Goal: Transaction & Acquisition: Download file/media

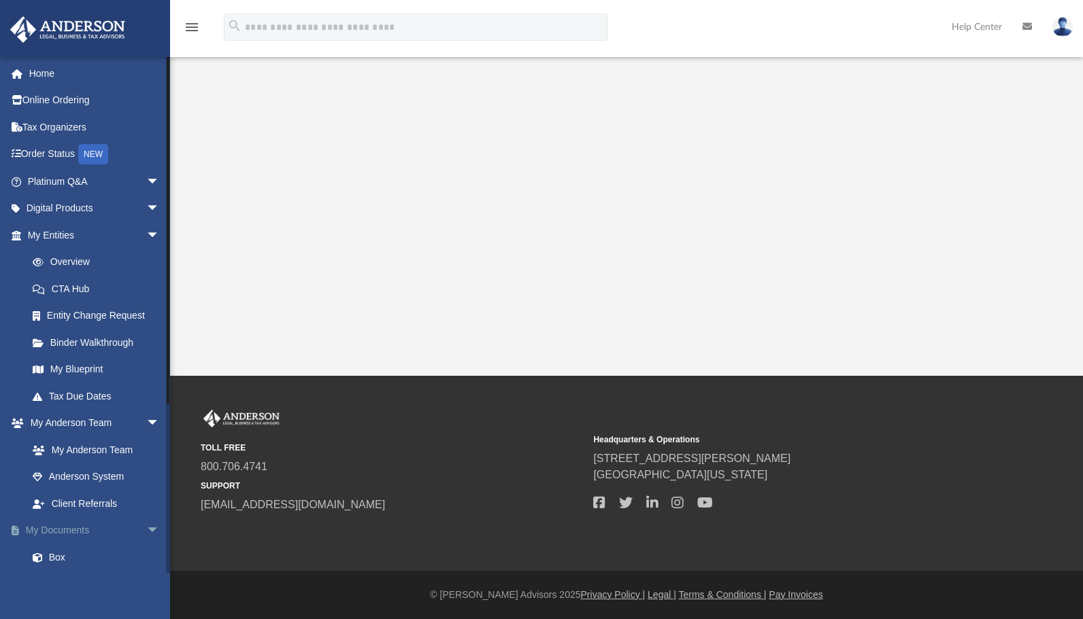
click at [47, 531] on link "My Documents arrow_drop_down" at bounding box center [95, 530] width 171 height 27
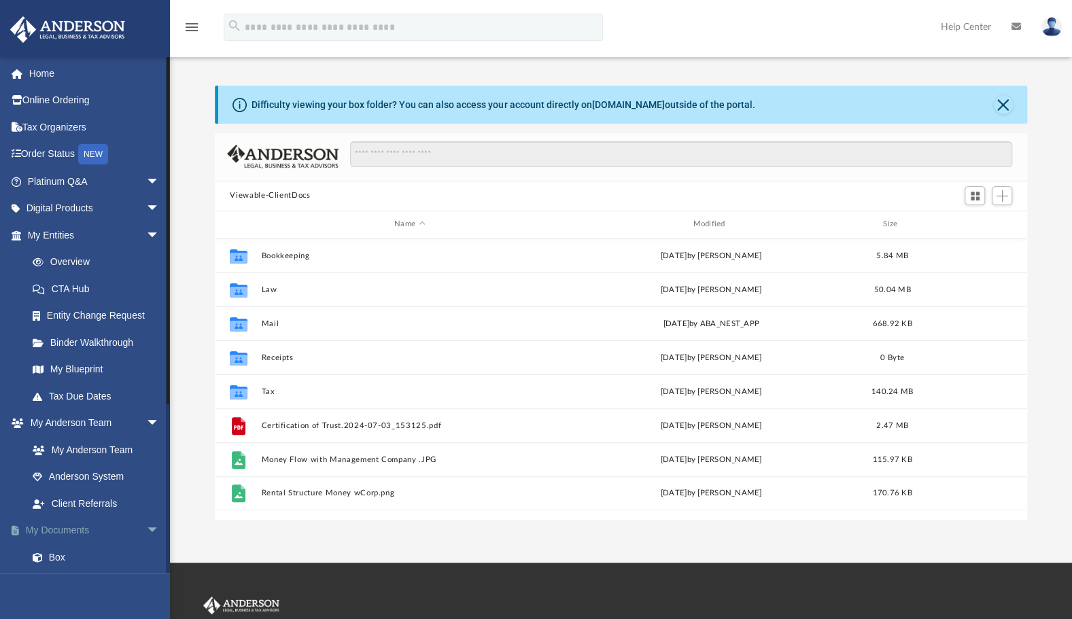
scroll to position [299, 801]
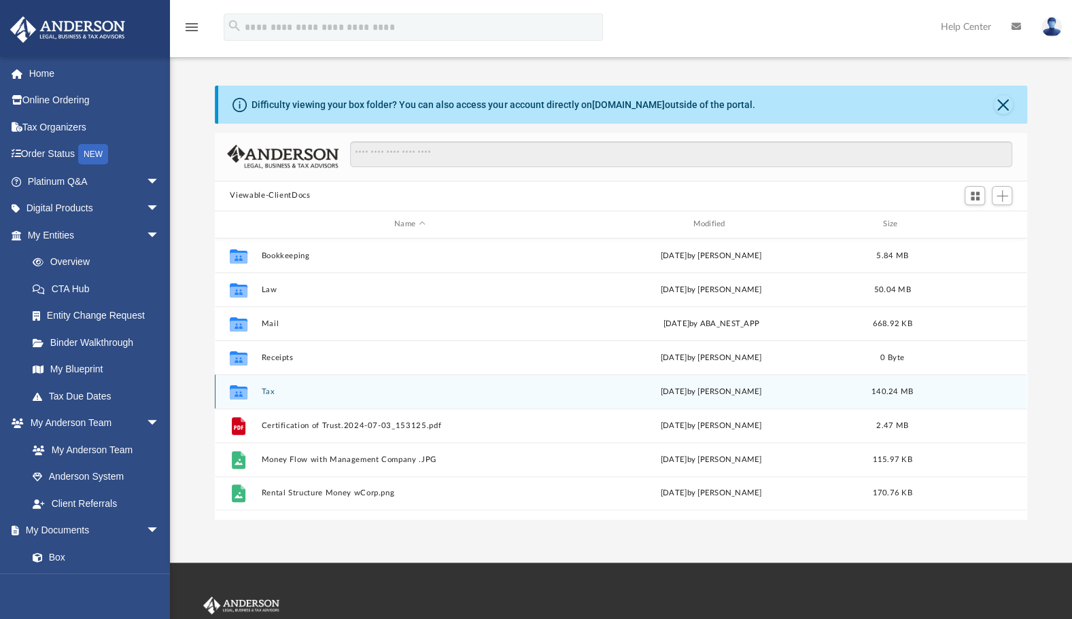
click at [284, 400] on div "Collaborated Folder Tax [DATE] by [PERSON_NAME] 140.24 MB" at bounding box center [621, 392] width 812 height 34
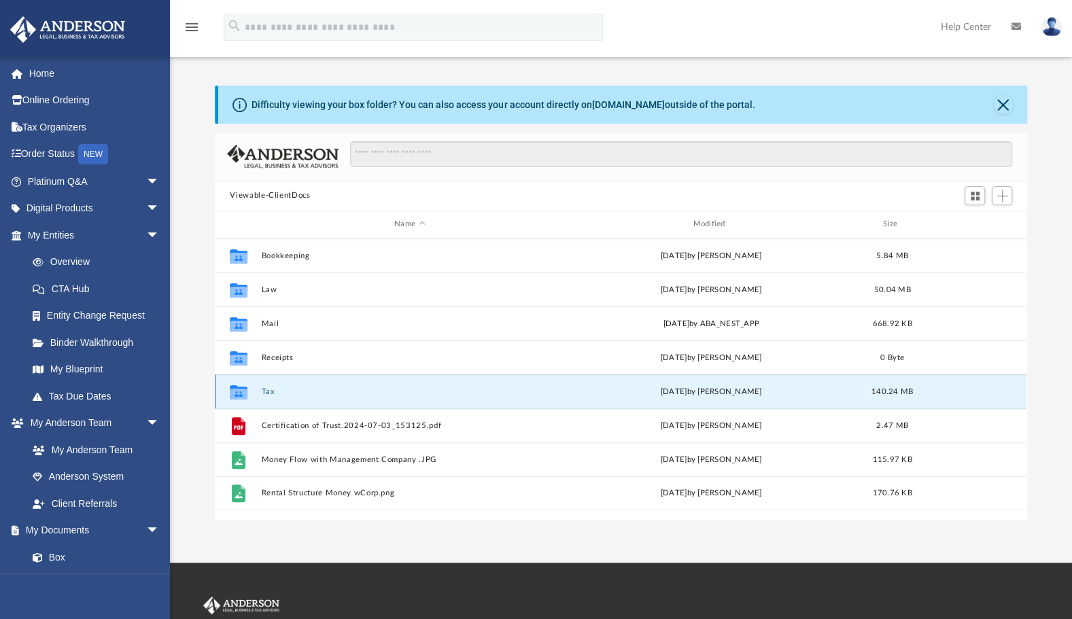
click at [270, 393] on button "Tax" at bounding box center [410, 392] width 296 height 9
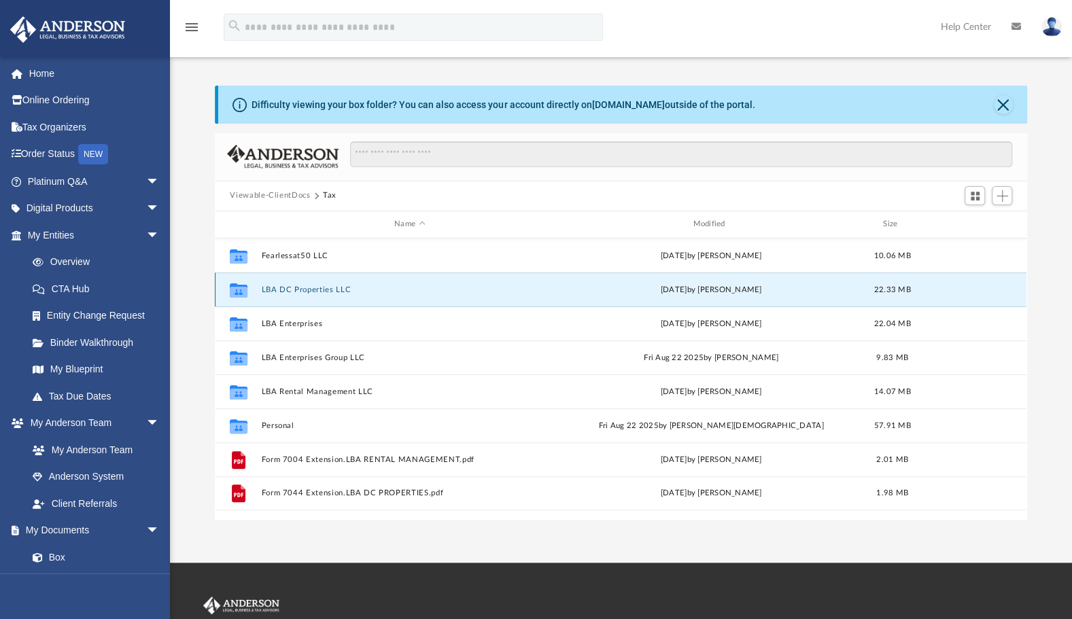
click at [298, 288] on button "LBA DC Properties LLC" at bounding box center [410, 290] width 296 height 9
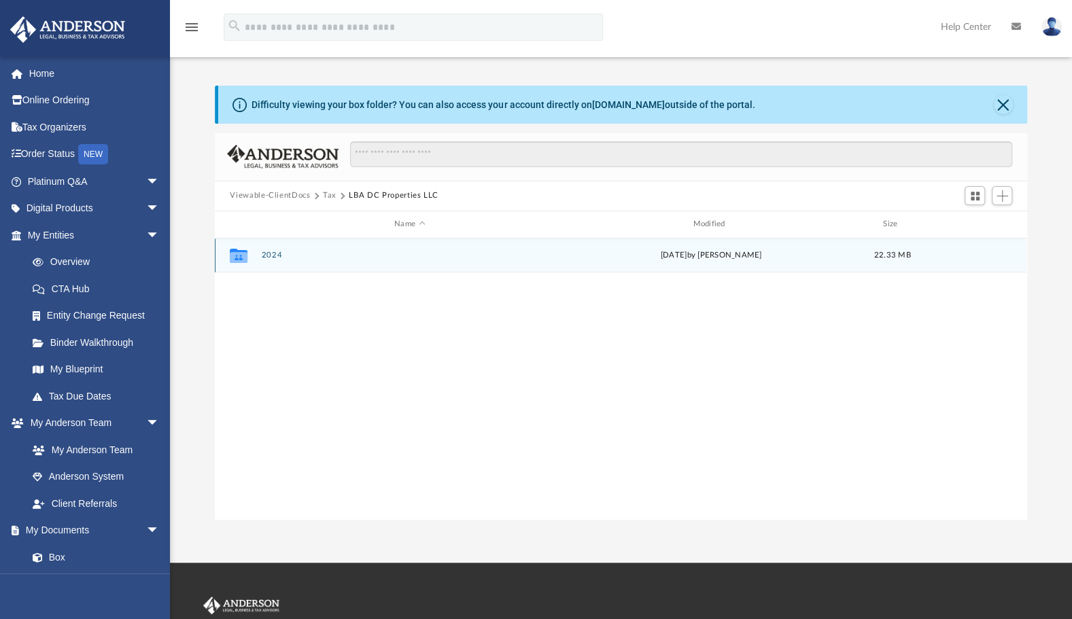
click at [270, 252] on button "2024" at bounding box center [410, 255] width 296 height 9
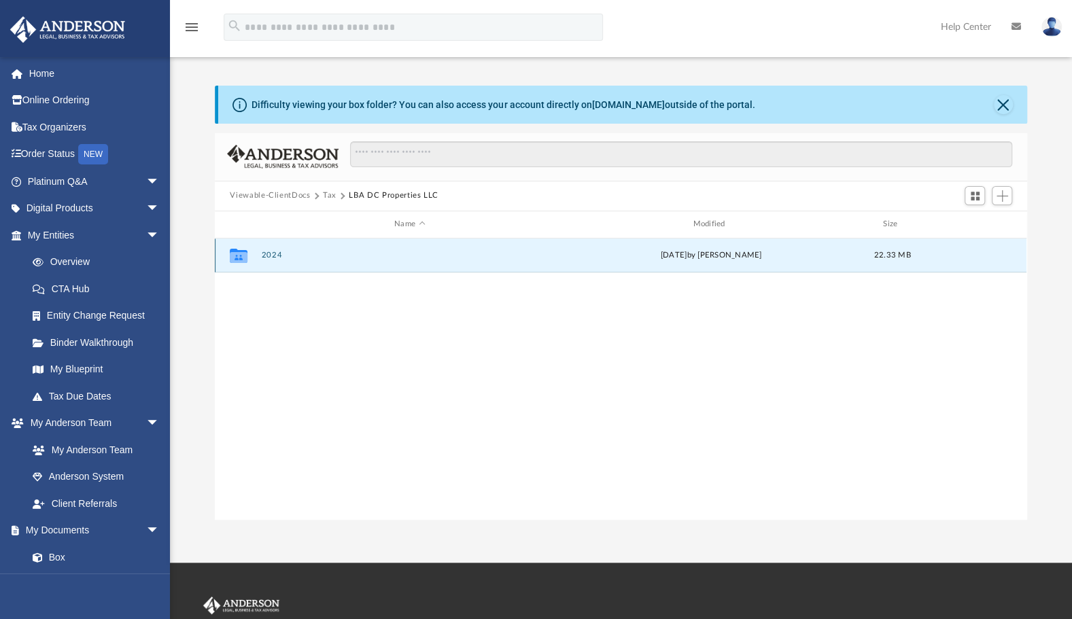
click at [270, 252] on button "2024" at bounding box center [410, 255] width 296 height 9
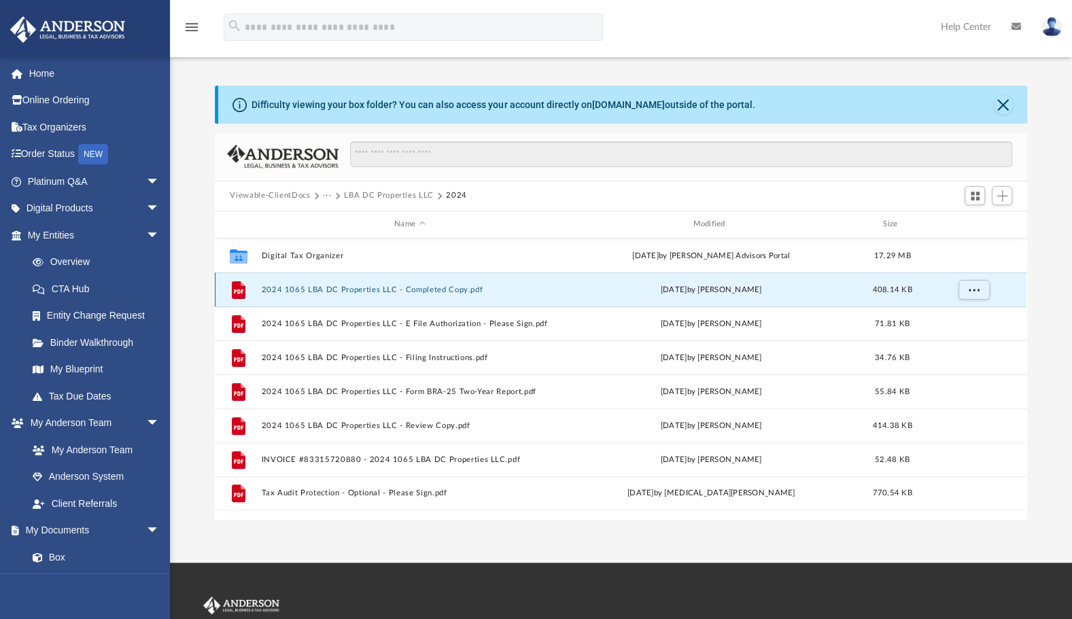
click at [316, 291] on button "2024 1065 LBA DC Properties LLC - Completed Copy.pdf" at bounding box center [410, 290] width 296 height 9
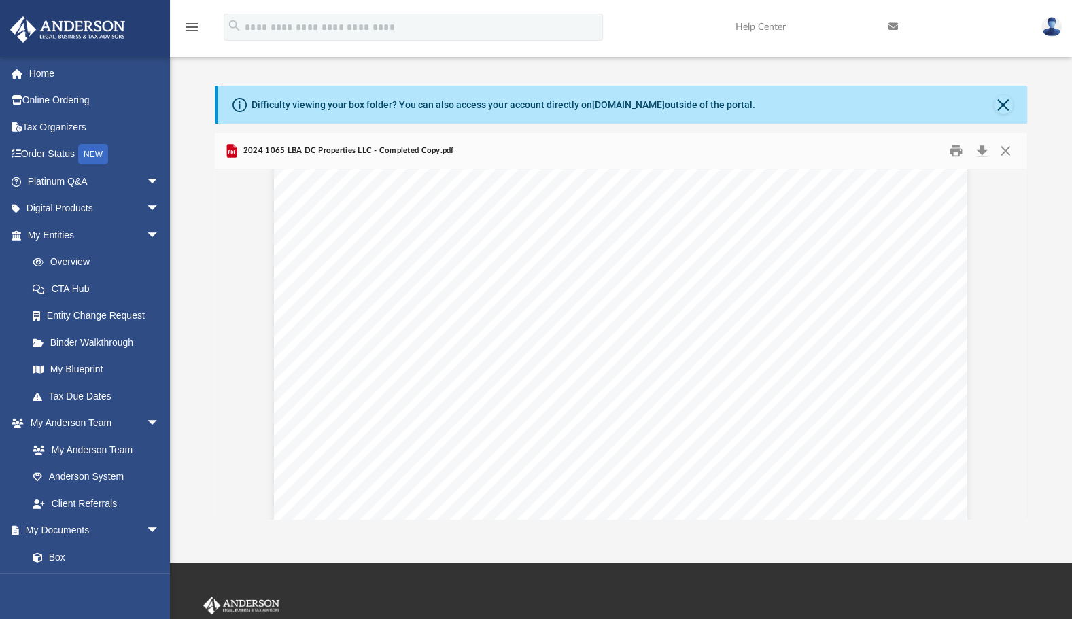
scroll to position [0, 0]
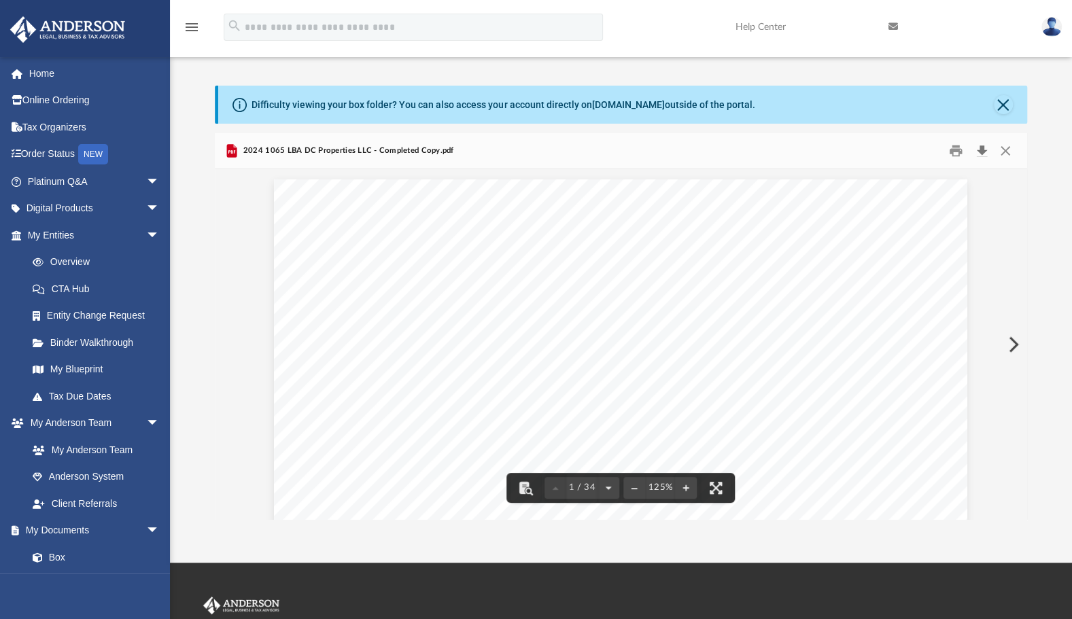
click at [981, 143] on button "Download" at bounding box center [982, 150] width 24 height 21
